Goal: Use online tool/utility: Utilize a website feature to perform a specific function

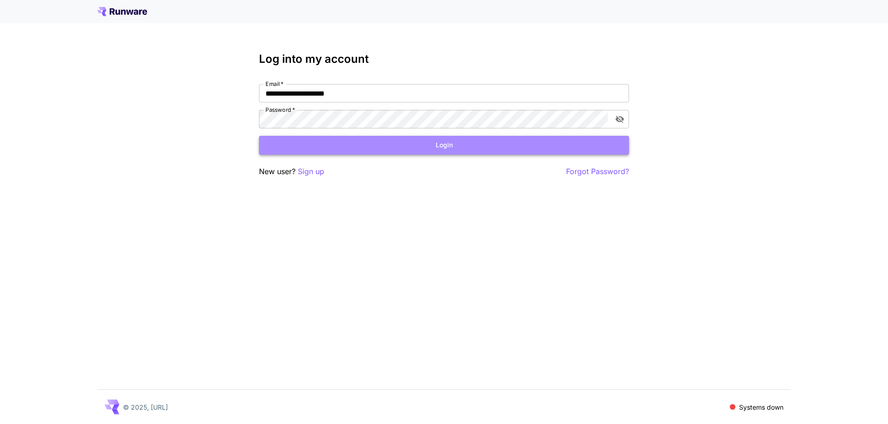
click at [448, 153] on button "Login" at bounding box center [444, 145] width 370 height 19
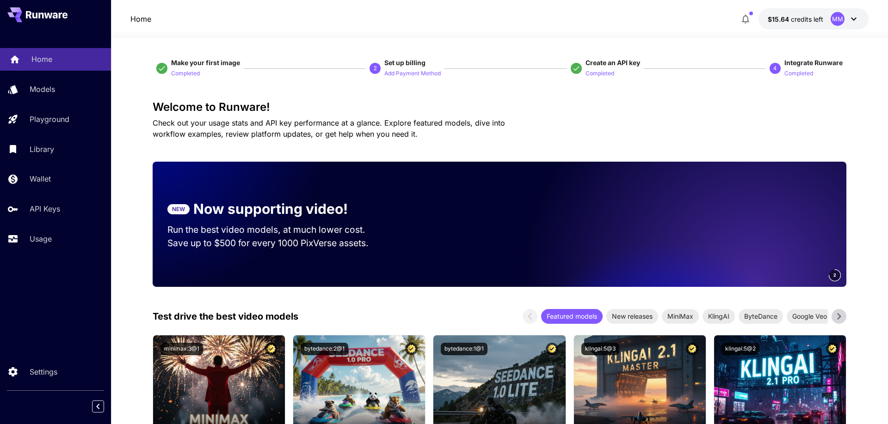
click at [39, 68] on link "Home" at bounding box center [55, 59] width 111 height 23
click at [40, 85] on p "Models" at bounding box center [43, 89] width 25 height 11
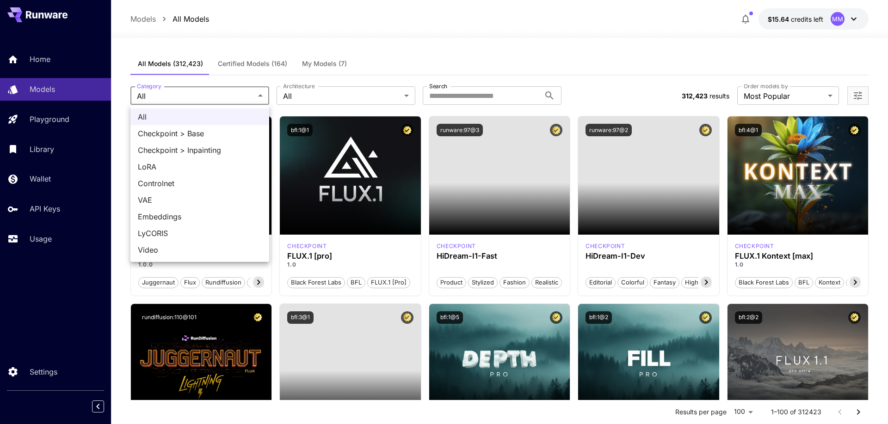
click at [197, 246] on span "Video" at bounding box center [200, 250] width 124 height 11
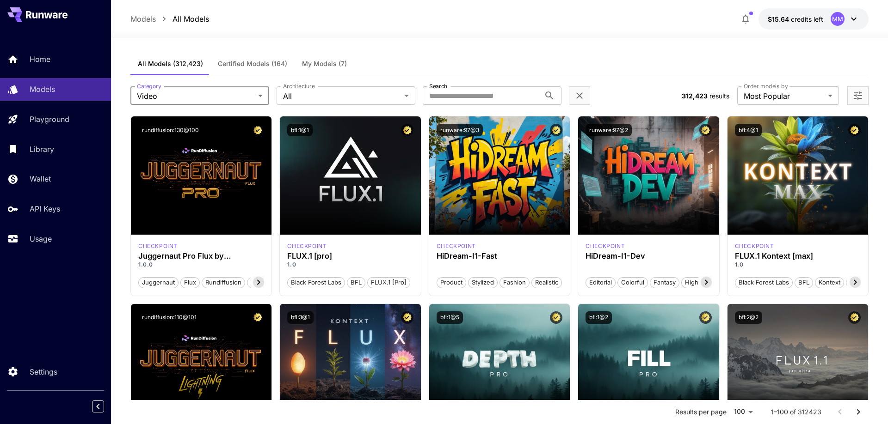
type input "*****"
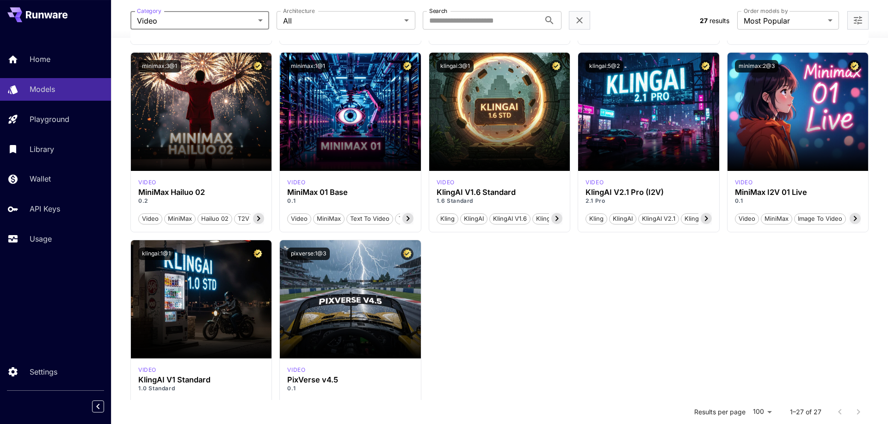
scroll to position [734, 0]
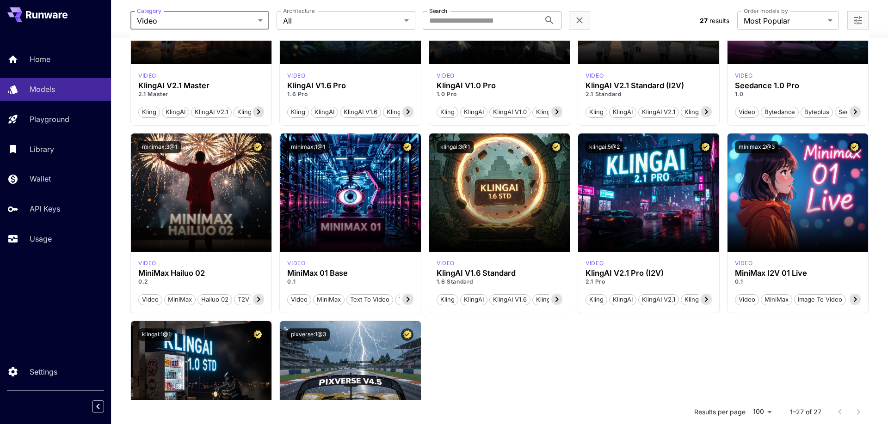
click at [501, 18] on input "Search" at bounding box center [481, 20] width 117 height 18
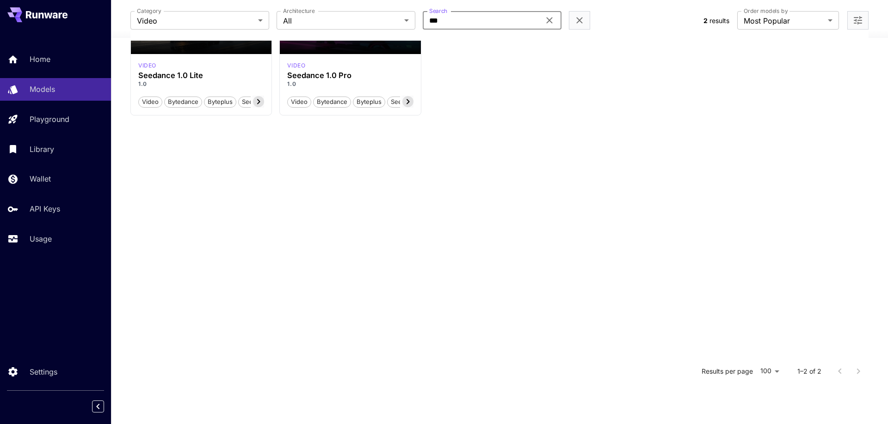
scroll to position [0, 0]
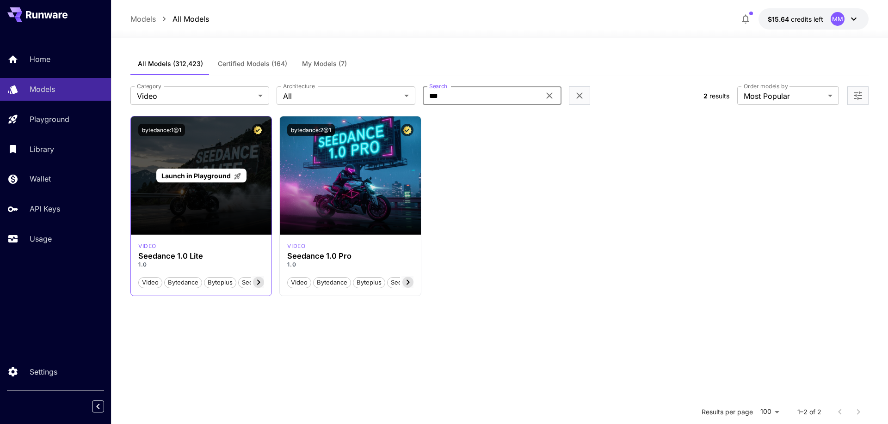
type input "***"
click at [216, 178] on span "Launch in Playground" at bounding box center [195, 176] width 69 height 8
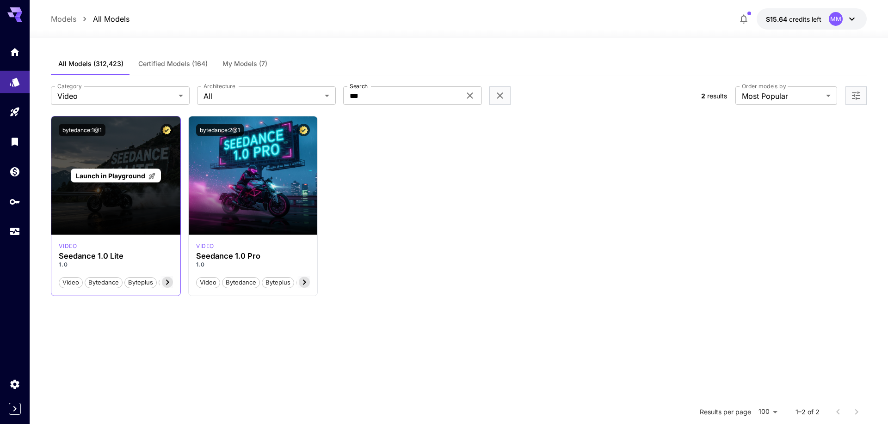
click at [142, 173] on span "Launch in Playground" at bounding box center [110, 176] width 69 height 8
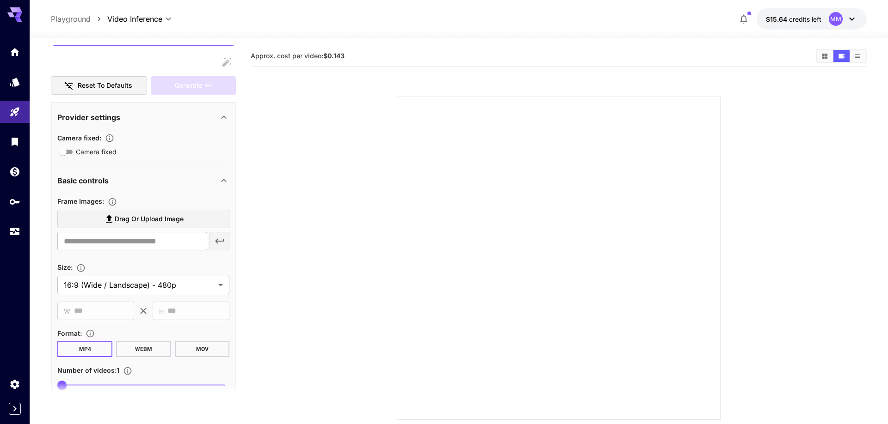
scroll to position [105, 0]
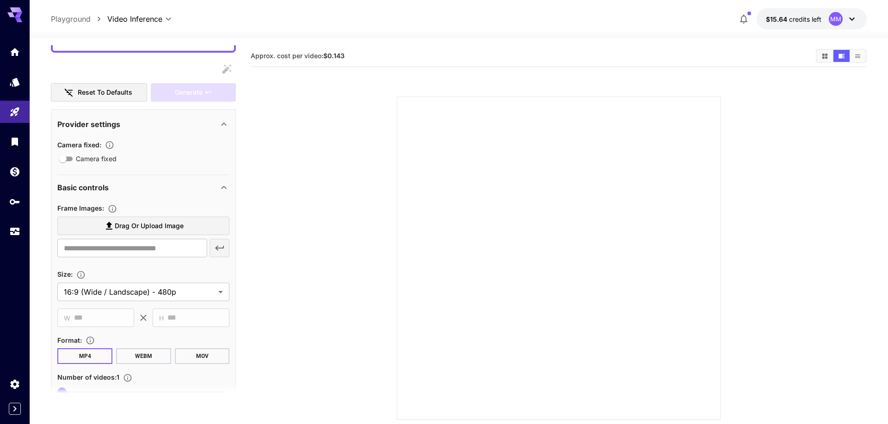
click at [103, 156] on span "Camera fixed" at bounding box center [96, 159] width 41 height 10
click at [102, 159] on span "Camera fixed" at bounding box center [96, 159] width 41 height 10
click at [127, 223] on div "Upload frame images." at bounding box center [113, 227] width 75 height 13
click at [175, 225] on span "Drag or upload image" at bounding box center [149, 227] width 69 height 12
click at [0, 0] on input "Drag or upload image" at bounding box center [0, 0] width 0 height 0
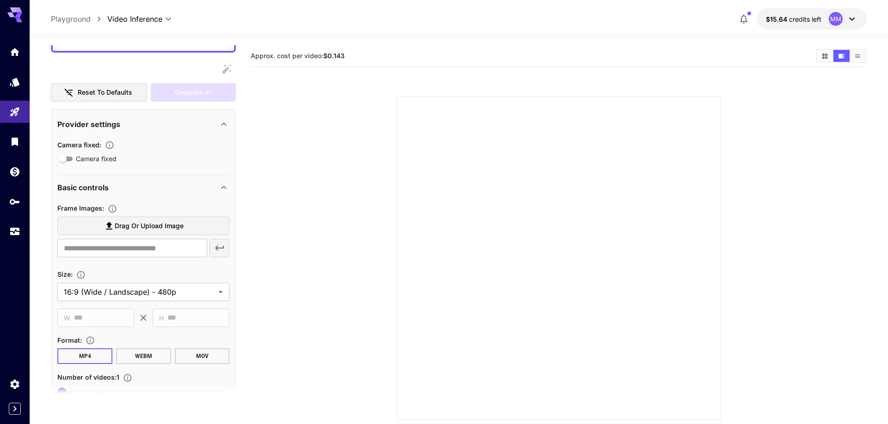
click at [146, 219] on label "Drag or upload image" at bounding box center [143, 226] width 172 height 19
click at [0, 0] on input "Drag or upload image" at bounding box center [0, 0] width 0 height 0
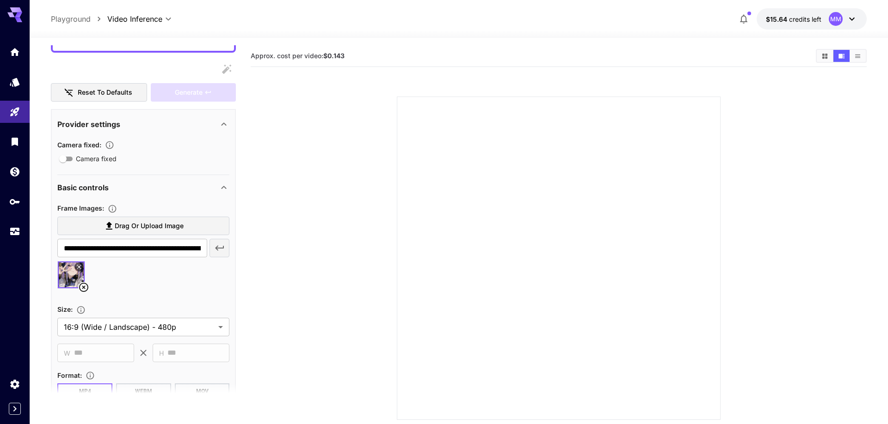
click at [144, 222] on span "Drag or upload image" at bounding box center [149, 227] width 69 height 12
click at [0, 0] on input "Drag or upload image" at bounding box center [0, 0] width 0 height 0
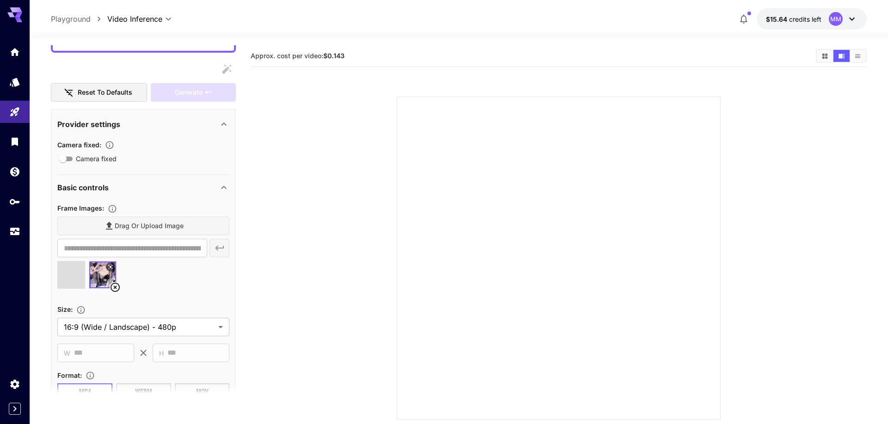
type input "**********"
click at [142, 234] on div "Drag or upload image" at bounding box center [143, 226] width 172 height 19
click at [157, 218] on div "Drag or upload image" at bounding box center [143, 226] width 172 height 19
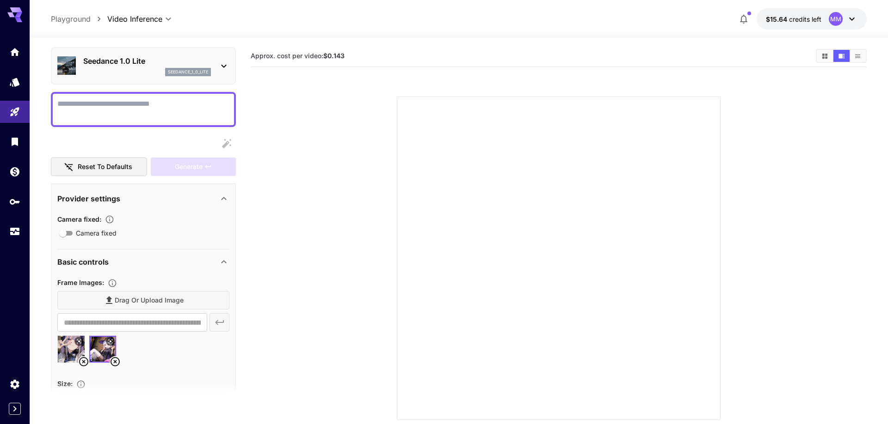
scroll to position [53, 0]
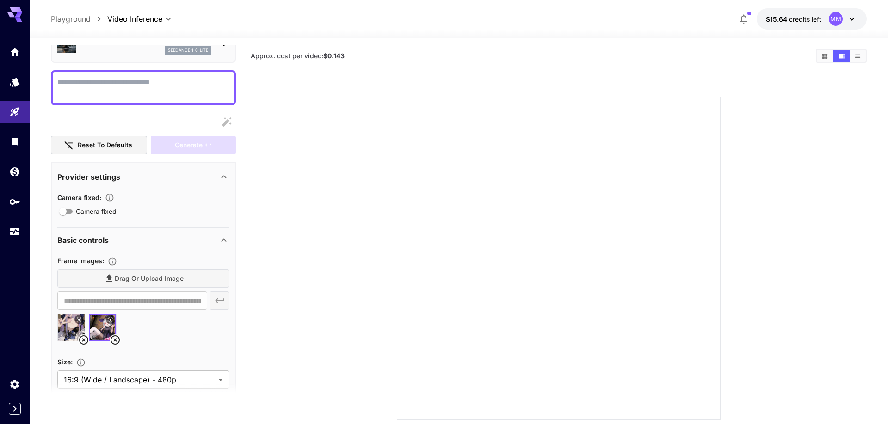
click at [154, 277] on div "Drag or upload image" at bounding box center [143, 279] width 172 height 19
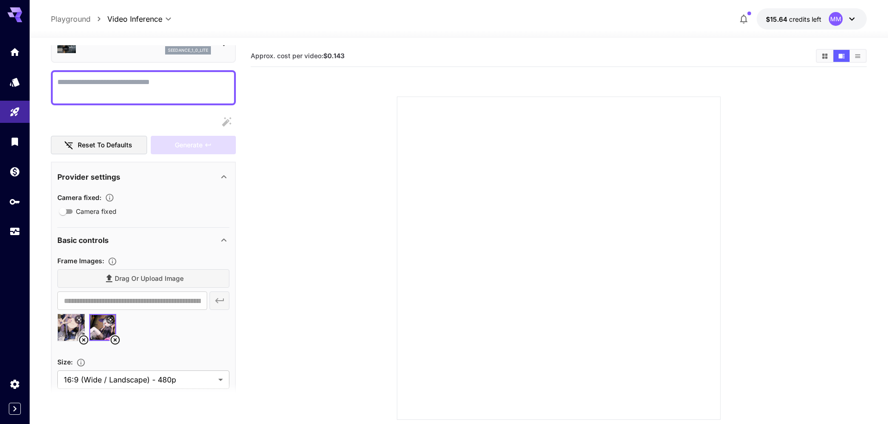
scroll to position [105, 0]
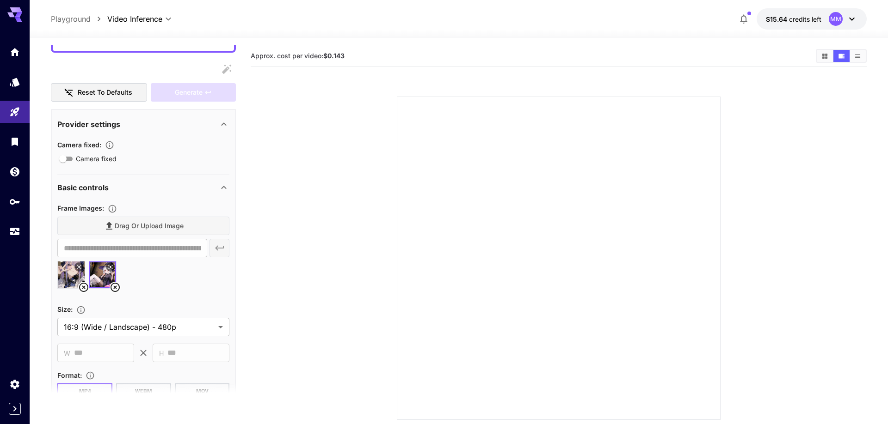
click at [146, 228] on div "Drag or upload image" at bounding box center [143, 226] width 172 height 19
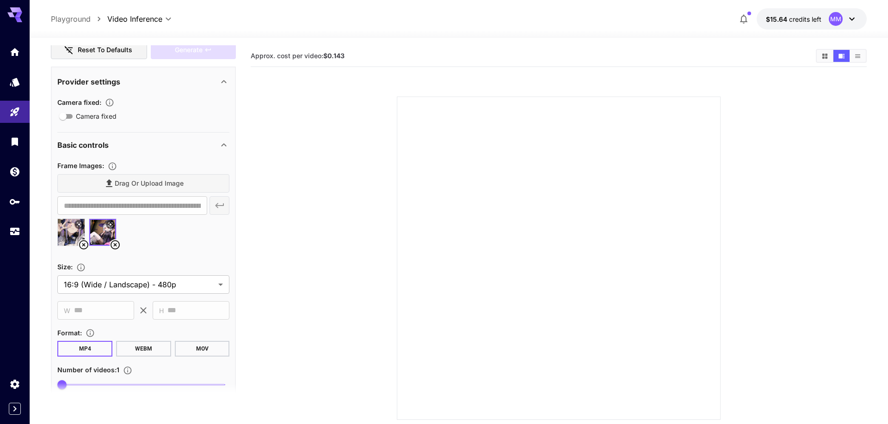
scroll to position [53, 0]
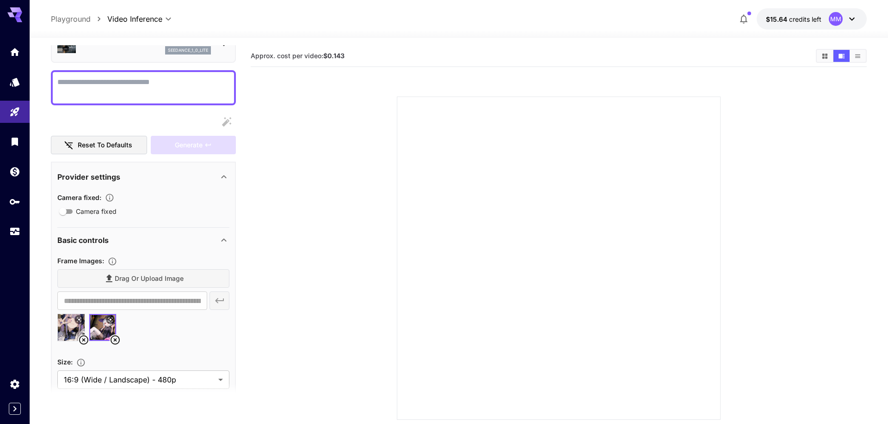
click at [117, 342] on icon at bounding box center [115, 340] width 11 height 11
click at [83, 339] on icon at bounding box center [83, 340] width 9 height 9
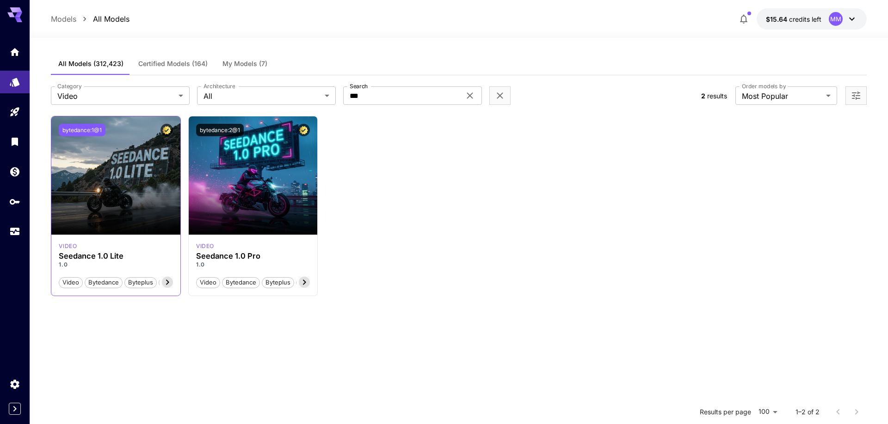
click at [78, 131] on button "bytedance:1@1" at bounding box center [82, 130] width 47 height 12
click at [400, 97] on input "***" at bounding box center [401, 95] width 117 height 18
drag, startPoint x: 393, startPoint y: 97, endPoint x: 338, endPoint y: 97, distance: 54.6
click at [343, 97] on input "***" at bounding box center [401, 95] width 117 height 18
paste input "**********"
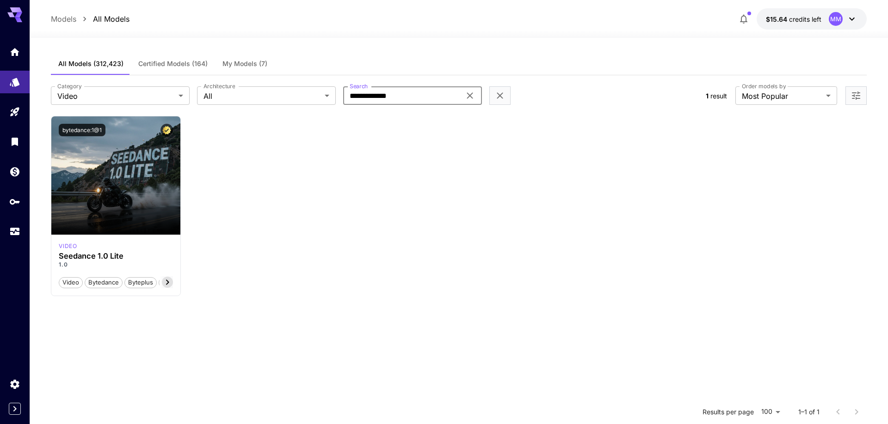
type input "**********"
